Goal: Task Accomplishment & Management: Manage account settings

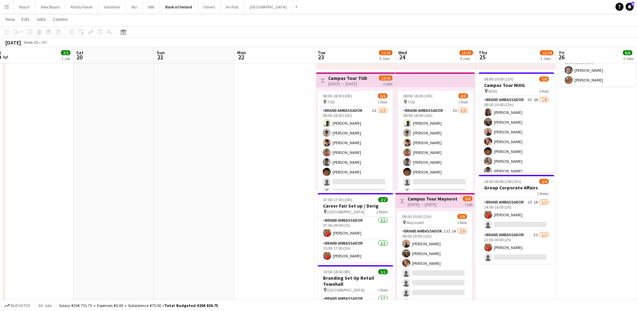
scroll to position [0, 199]
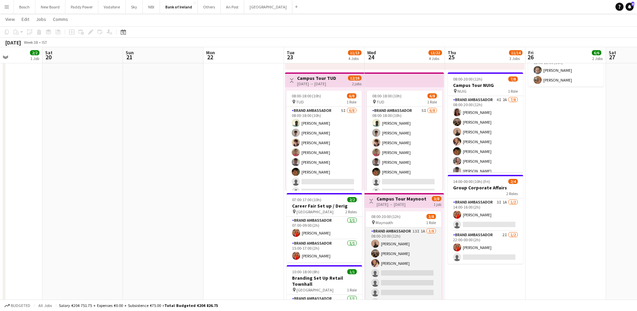
click at [397, 283] on app-card-role "Brand Ambassador 13I 1A [DATE] 08:00-20:00 (12h) [PERSON_NAME] [PERSON_NAME] [P…" at bounding box center [403, 272] width 75 height 91
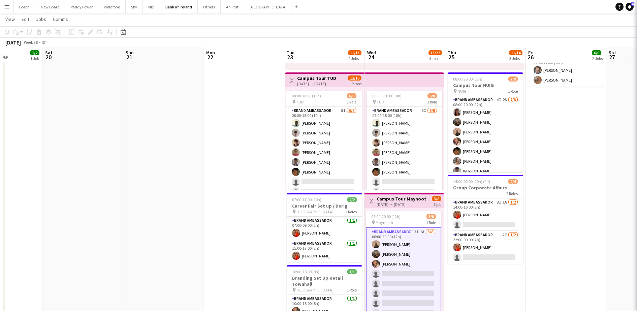
scroll to position [9, 0]
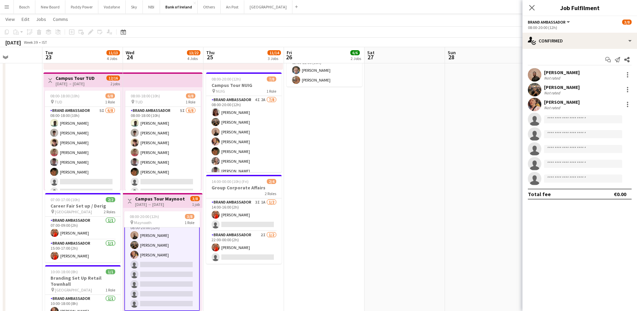
click at [449, 38] on div "[DATE] Week 38 • IST" at bounding box center [318, 42] width 637 height 9
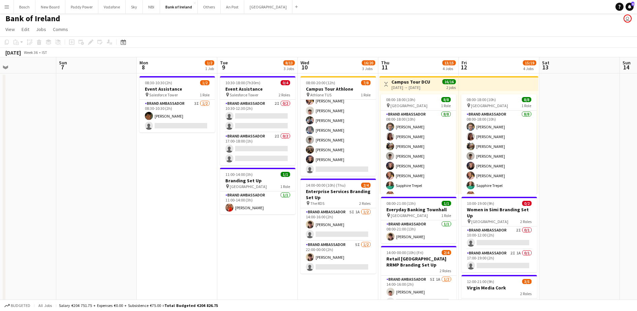
scroll to position [0, 0]
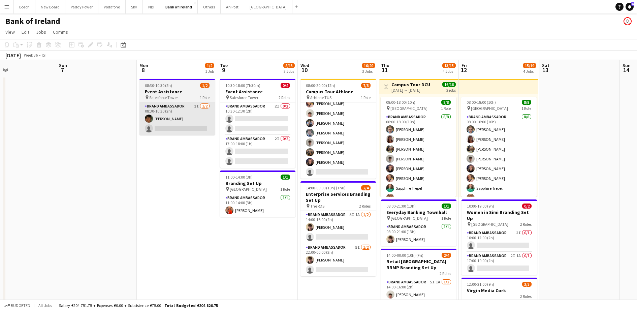
drag, startPoint x: 177, startPoint y: 138, endPoint x: 176, endPoint y: 121, distance: 17.3
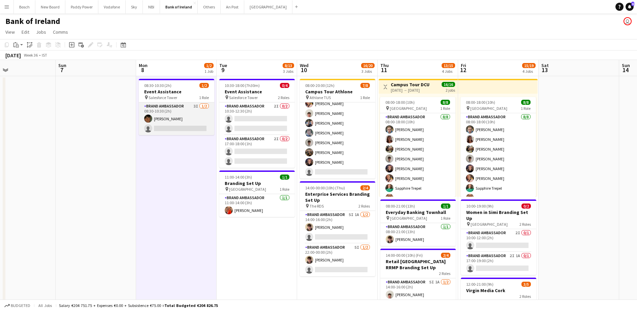
click at [176, 121] on app-card-role "Brand Ambassador 3I [DATE] 08:30-10:30 (2h) [PERSON_NAME] single-neutral-actions" at bounding box center [176, 118] width 75 height 33
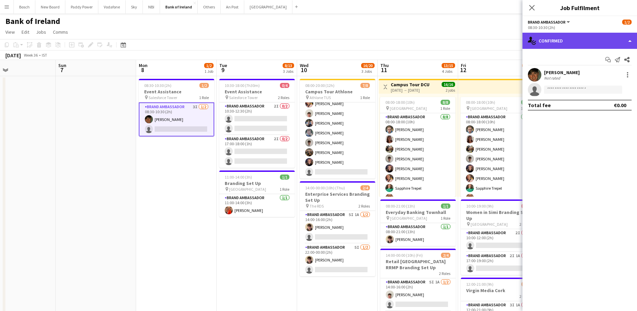
click at [545, 35] on div "single-neutral-actions-check-2 Confirmed" at bounding box center [580, 41] width 115 height 16
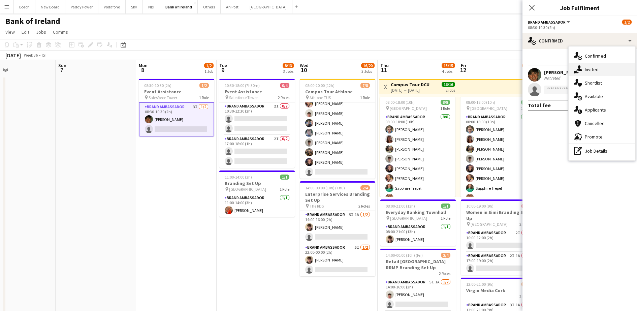
click at [586, 69] on div "single-neutral-actions-share-1 Invited" at bounding box center [602, 69] width 67 height 13
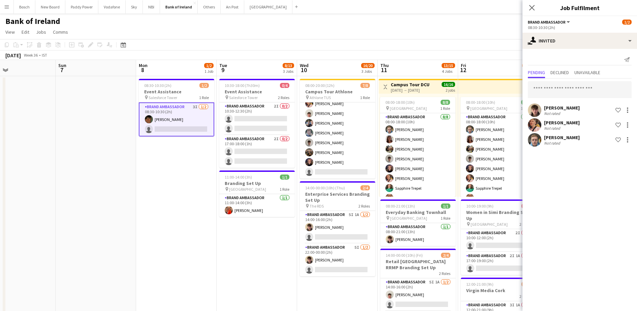
click at [353, 41] on app-toolbar "Copy Paste Paste Ctrl+V Paste with crew Ctrl+Shift+V Paste linked Job [GEOGRAPH…" at bounding box center [318, 44] width 637 height 11
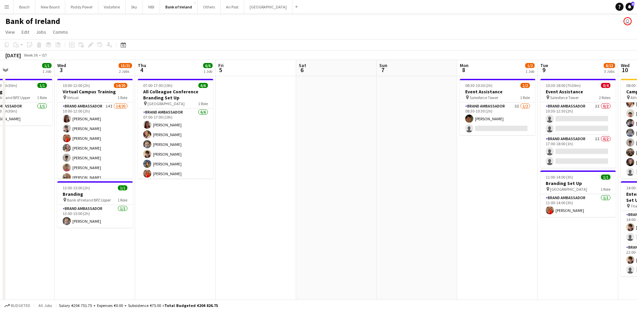
scroll to position [0, 175]
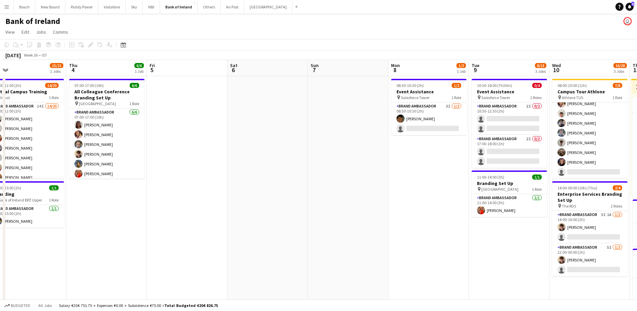
drag, startPoint x: 406, startPoint y: 194, endPoint x: 250, endPoint y: 193, distance: 156.0
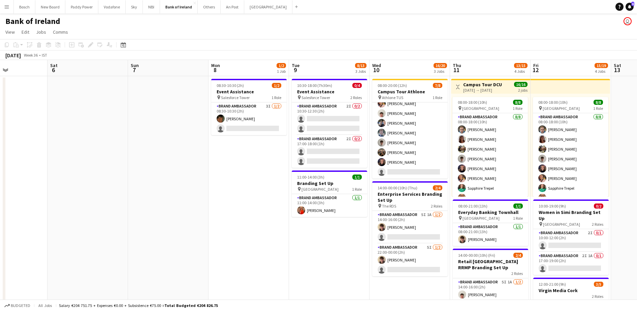
scroll to position [0, 195]
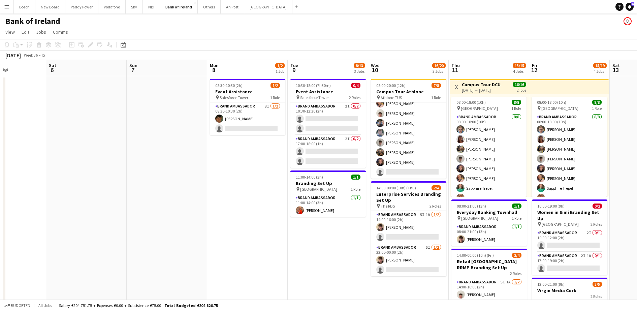
drag, startPoint x: 341, startPoint y: 183, endPoint x: 160, endPoint y: 180, distance: 181.3
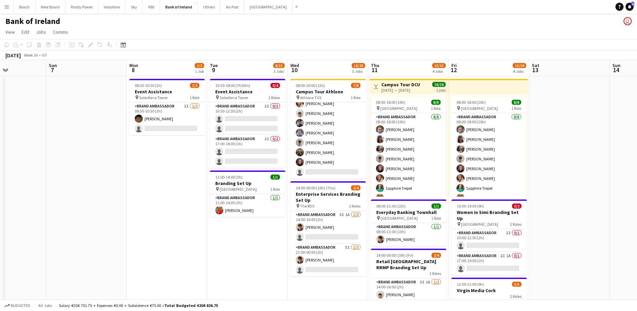
scroll to position [0, 219]
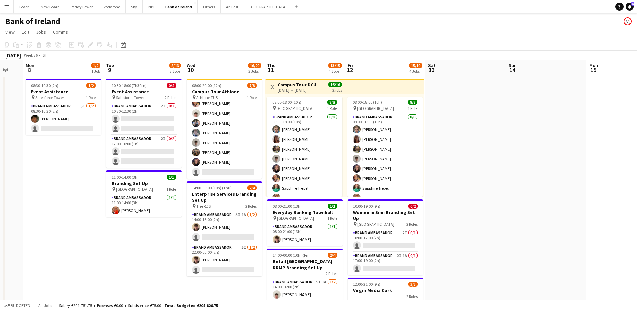
drag, startPoint x: 317, startPoint y: 232, endPoint x: 132, endPoint y: 210, distance: 185.6
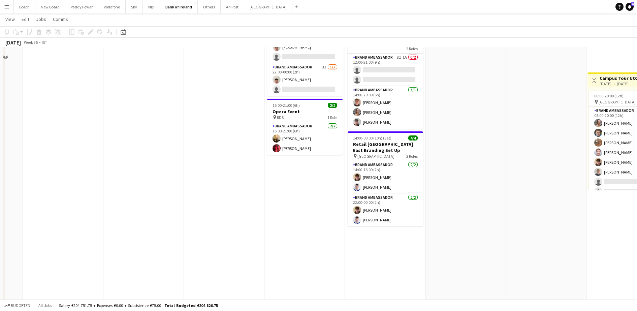
scroll to position [126, 0]
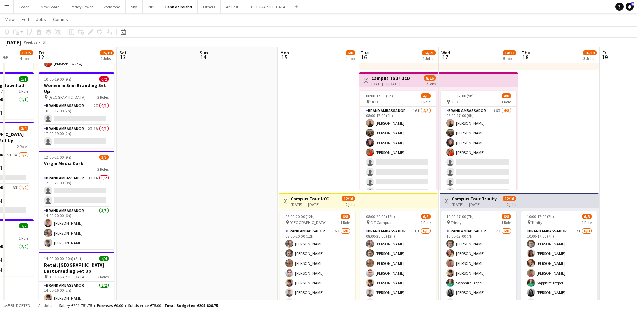
drag, startPoint x: 514, startPoint y: 166, endPoint x: 206, endPoint y: 168, distance: 308.3
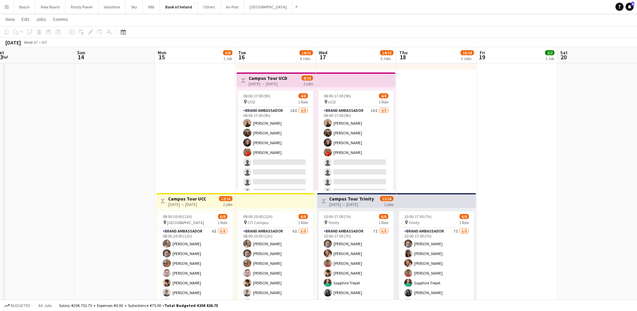
drag, startPoint x: 586, startPoint y: 156, endPoint x: 460, endPoint y: 155, distance: 126.3
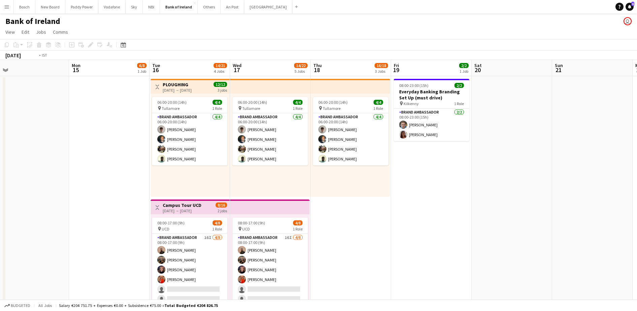
scroll to position [0, 223]
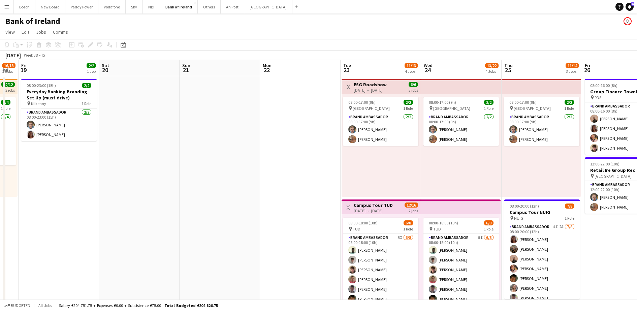
drag, startPoint x: 539, startPoint y: 212, endPoint x: 89, endPoint y: 196, distance: 450.7
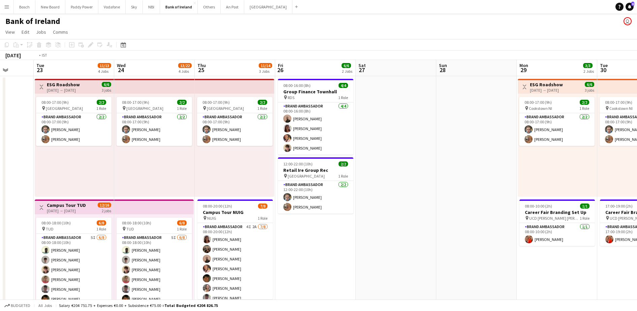
scroll to position [0, 234]
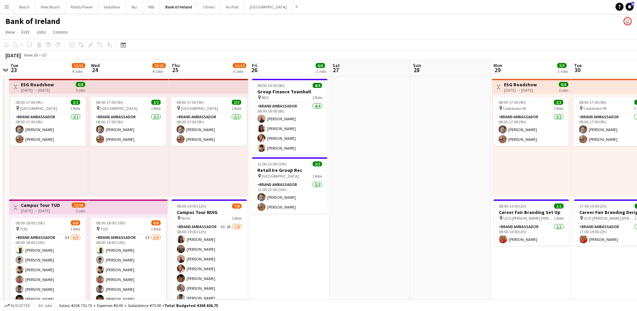
drag, startPoint x: 448, startPoint y: 152, endPoint x: 116, endPoint y: 150, distance: 332.5
